Goal: Navigation & Orientation: Find specific page/section

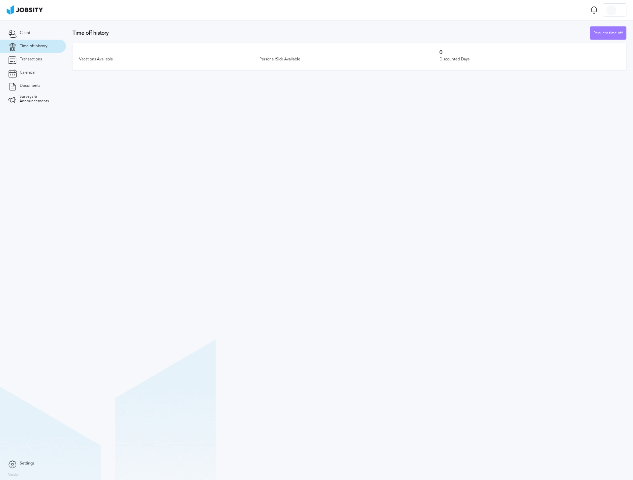
click at [269, 197] on section "Time off history Request time off Vacations Available Personal/Sick Available 0…" at bounding box center [349, 250] width 567 height 460
click at [30, 60] on span "Transactions" at bounding box center [31, 59] width 22 height 5
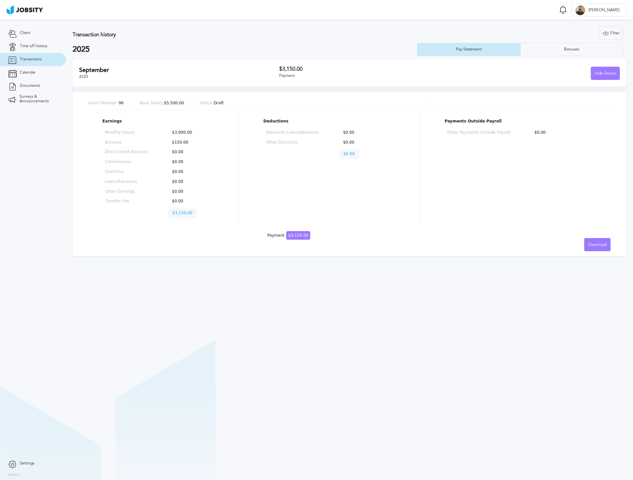
click at [196, 329] on section "Transaction history Filter Years 2025 2025 Pay Statement Bonuses September 2025…" at bounding box center [349, 250] width 567 height 460
click at [295, 233] on span "$3,150.00" at bounding box center [298, 235] width 24 height 9
drag, startPoint x: 284, startPoint y: 239, endPoint x: 297, endPoint y: 238, distance: 13.3
click at [291, 238] on div "Hours Worked: 96 Base Salary: $5,500.00 Status: Draft Earnings Monthly Salary $…" at bounding box center [350, 171] width 554 height 170
click at [314, 234] on div "Hours Worked: 96 Base Salary: $5,500.00 Status: Draft Earnings Monthly Salary $…" at bounding box center [350, 171] width 554 height 170
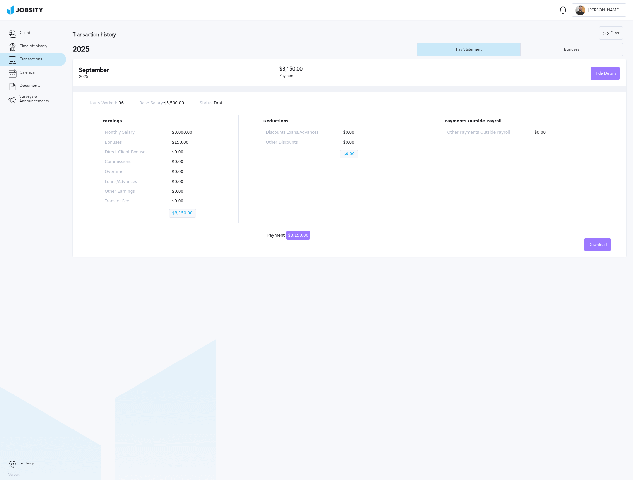
click at [281, 216] on div "Deductions Discounts Loans/Advances $0.00 Other Discounts $0.00 $0.00" at bounding box center [330, 169] width 132 height 108
click at [176, 81] on div "September 2025 $3,150.00 Payment Hide Details" at bounding box center [350, 72] width 554 height 27
click at [28, 44] on span "Time off history" at bounding box center [34, 46] width 28 height 5
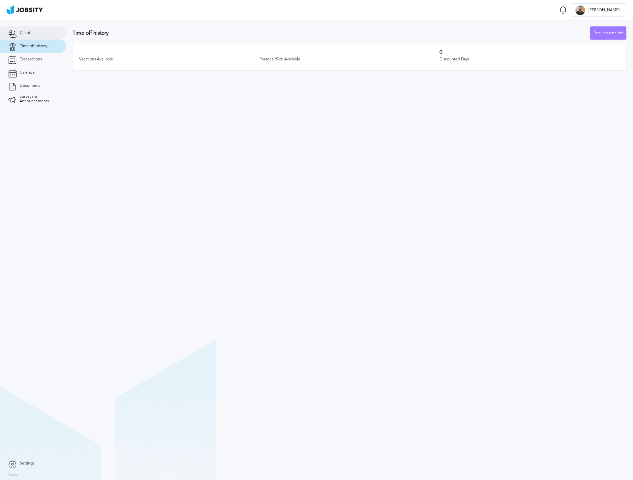
click at [41, 29] on link "Client" at bounding box center [33, 32] width 66 height 13
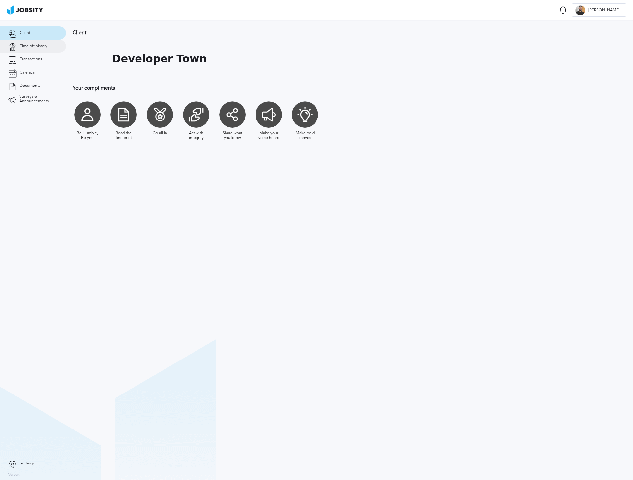
click at [36, 45] on span "Time off history" at bounding box center [34, 46] width 28 height 5
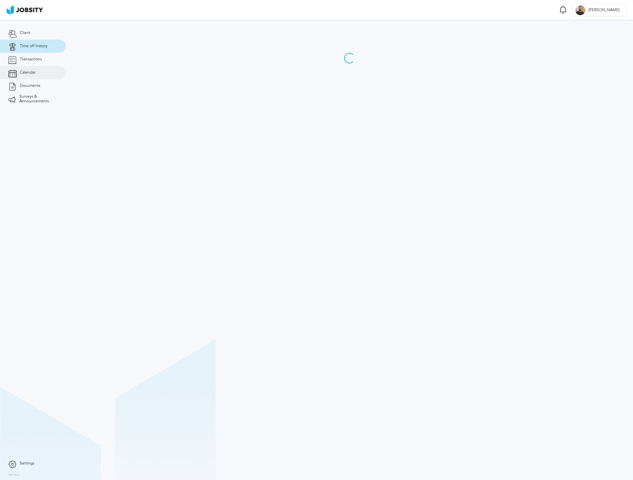
click at [25, 68] on link "Calendar" at bounding box center [33, 72] width 66 height 13
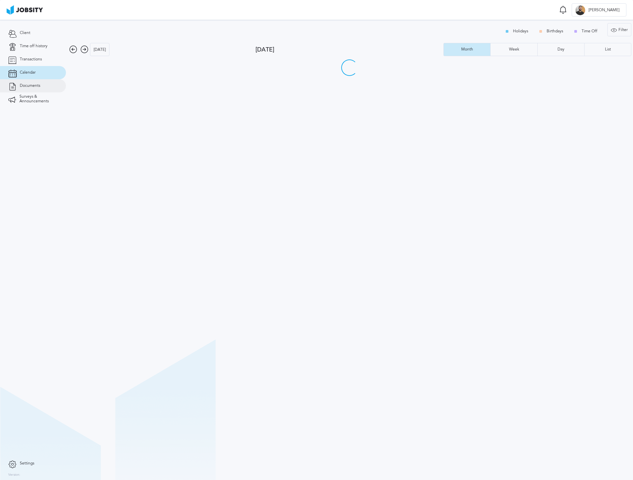
click at [31, 83] on span "Documents" at bounding box center [30, 85] width 20 height 5
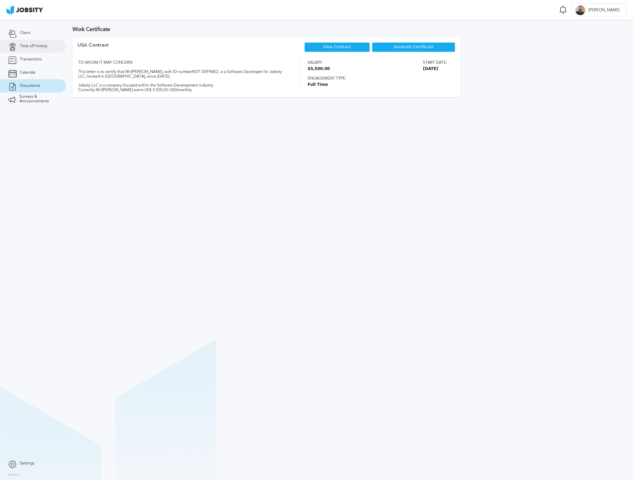
click at [34, 46] on span "Time off history" at bounding box center [34, 46] width 28 height 5
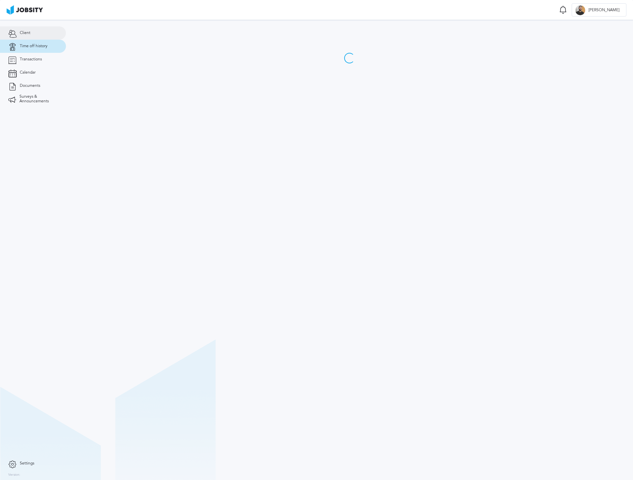
click at [37, 30] on link "Client" at bounding box center [33, 32] width 66 height 13
